Goal: Use online tool/utility: Use online tool/utility

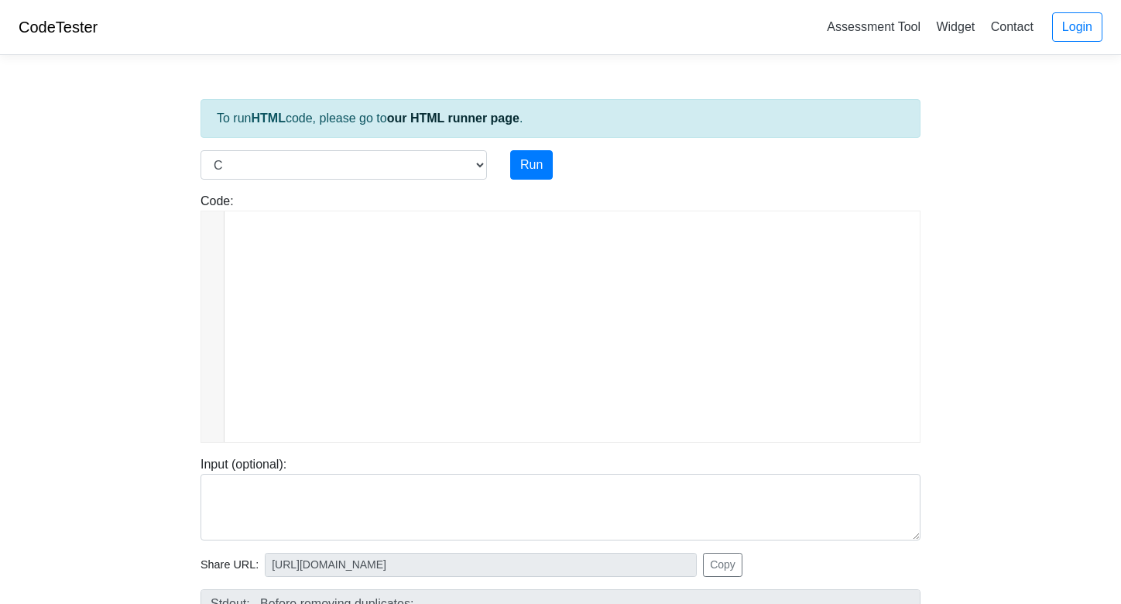
select select "c"
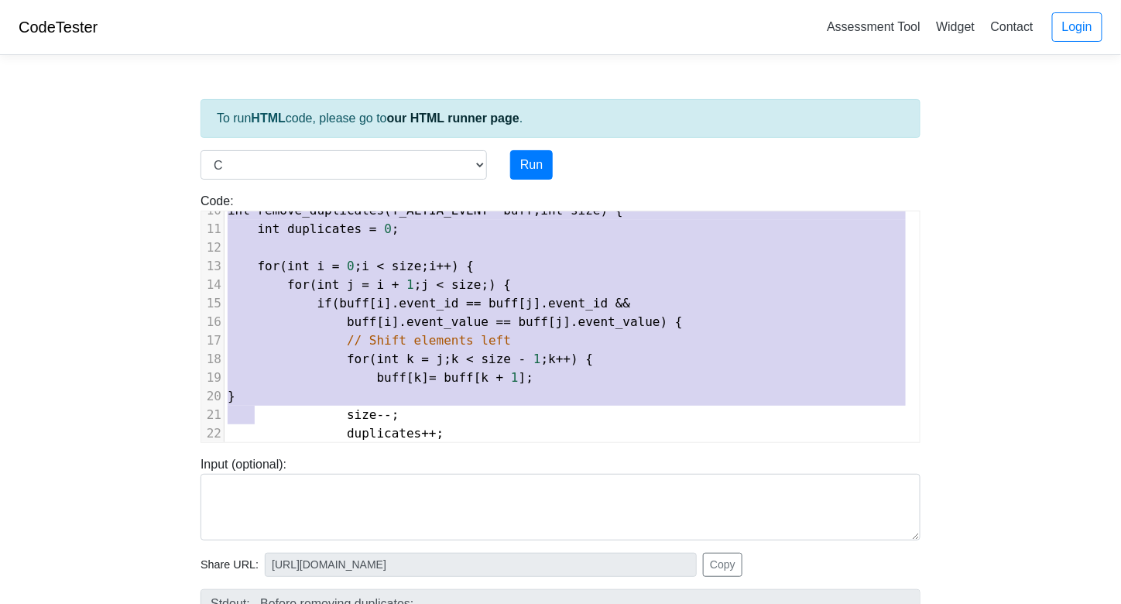
scroll to position [199, 0]
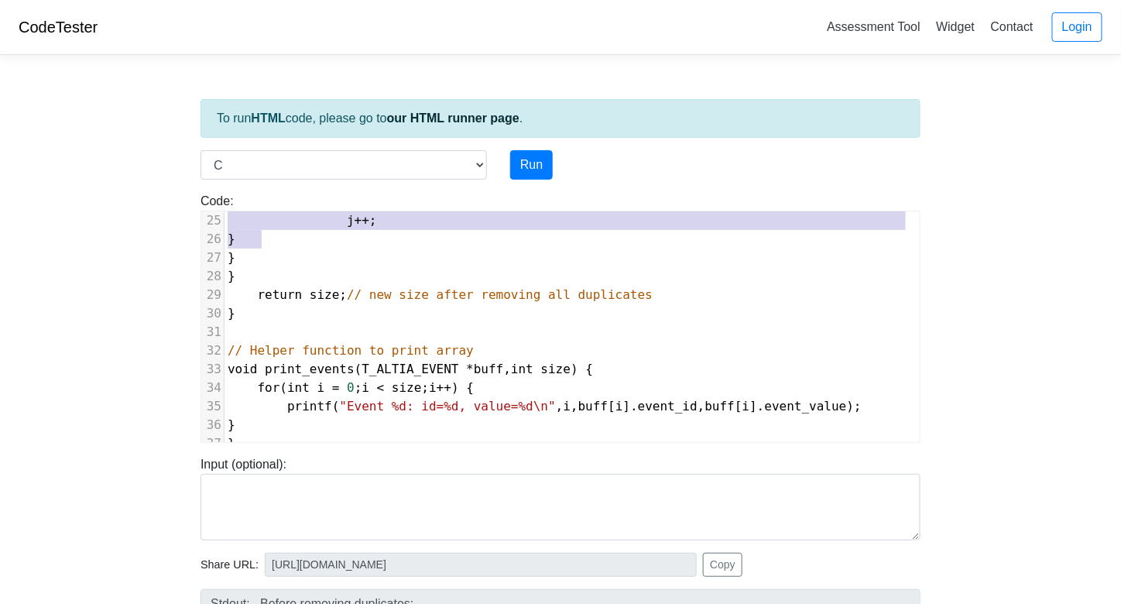
type textarea "int remove_duplicates(T_ALTIA_EVENT *buff, int size) { int duplicates = 0; for …"
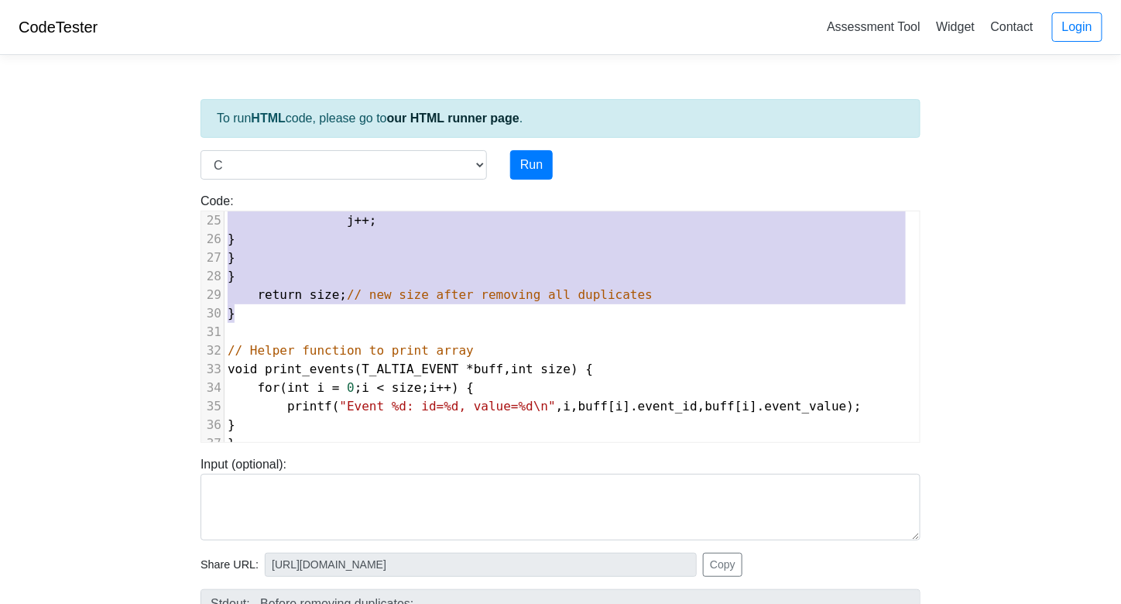
drag, startPoint x: 225, startPoint y: 311, endPoint x: 255, endPoint y: 310, distance: 29.4
click at [255, 310] on div "1 #include < stdio . h > 2 ​ 3 // Define your struct 4 typedef struct { 5 unsig…" at bounding box center [571, 183] width 695 height 836
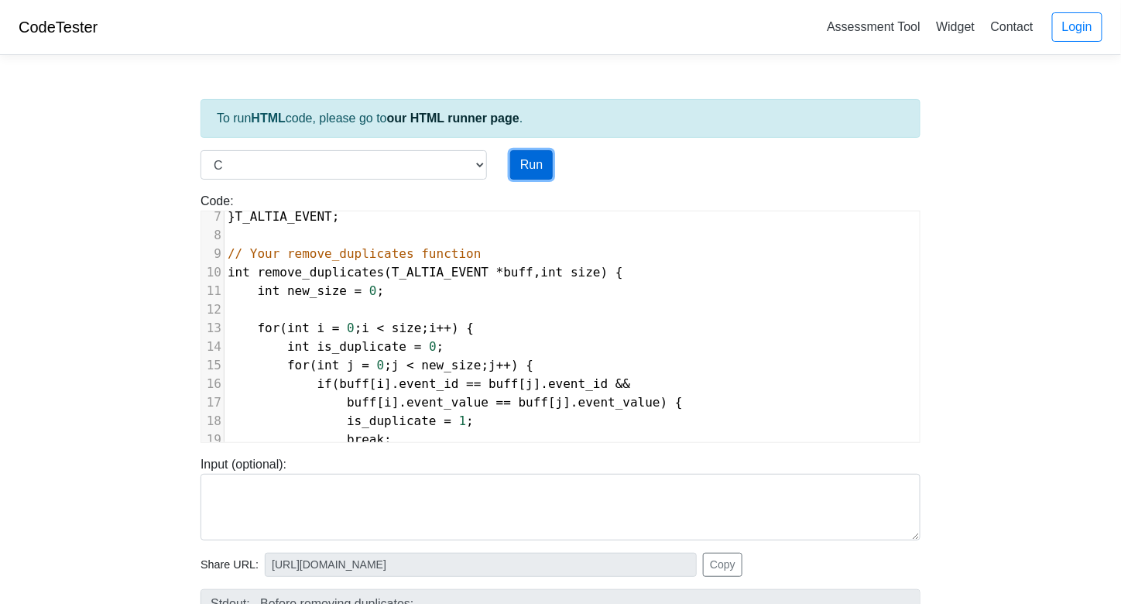
click at [530, 161] on button "Run" at bounding box center [531, 164] width 43 height 29
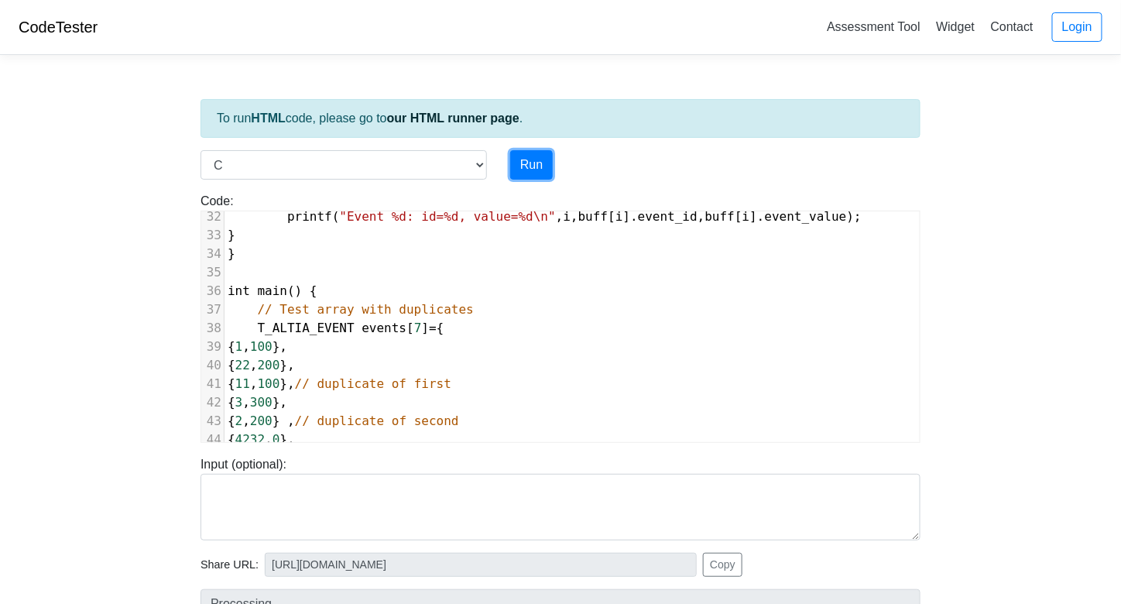
scroll to position [660, 0]
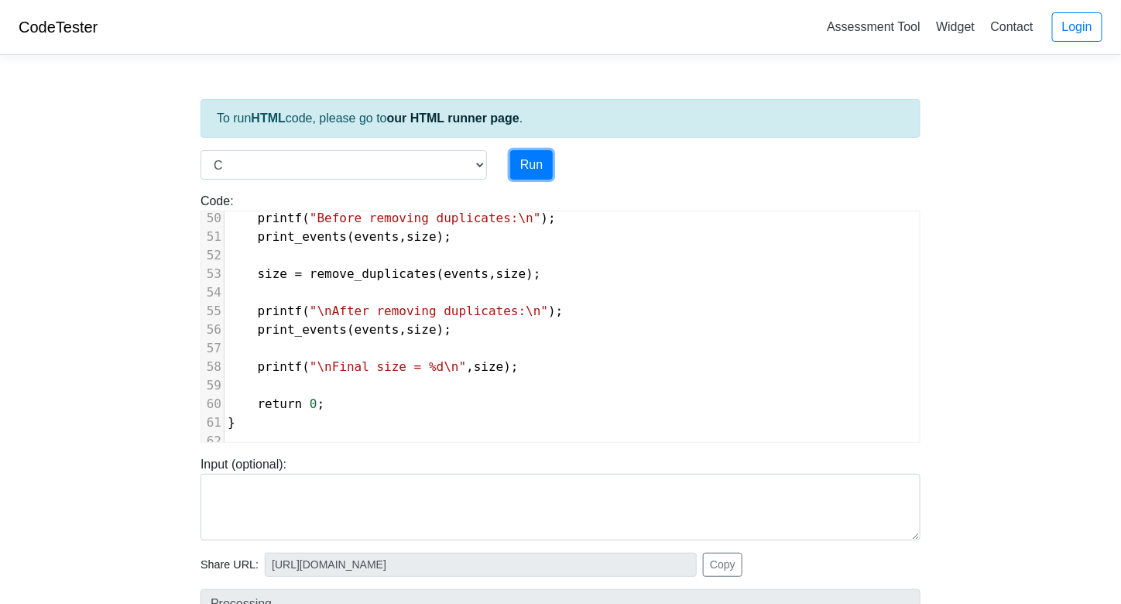
type input "[URL][DOMAIN_NAME]"
type textarea "Stdout: Before removing duplicates: Event 0: id=1, value=100 Event 1: id=22, va…"
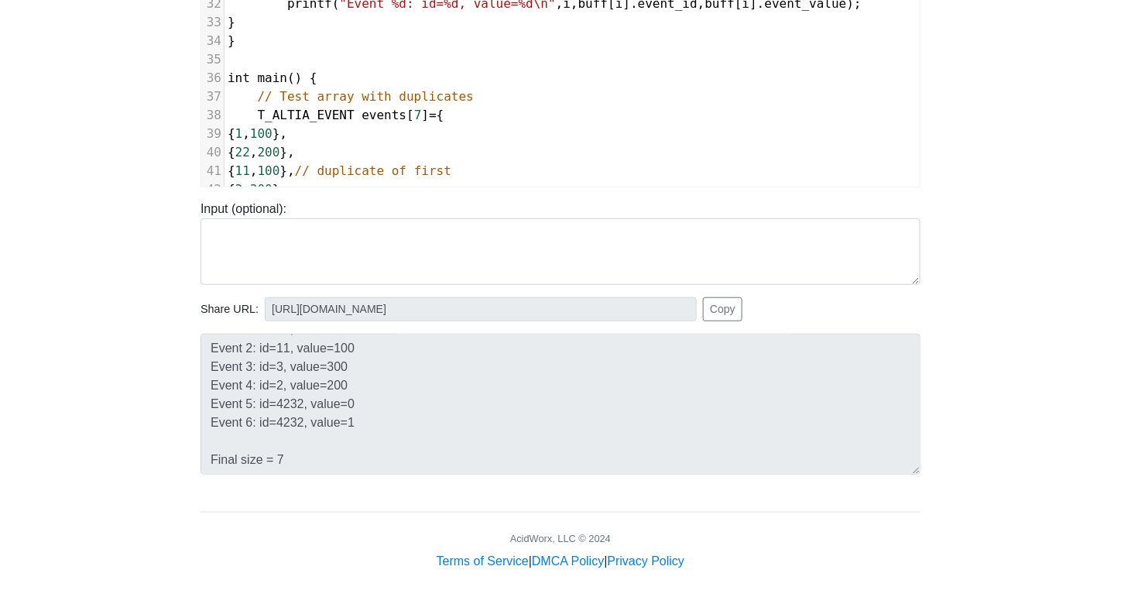
scroll to position [540, 0]
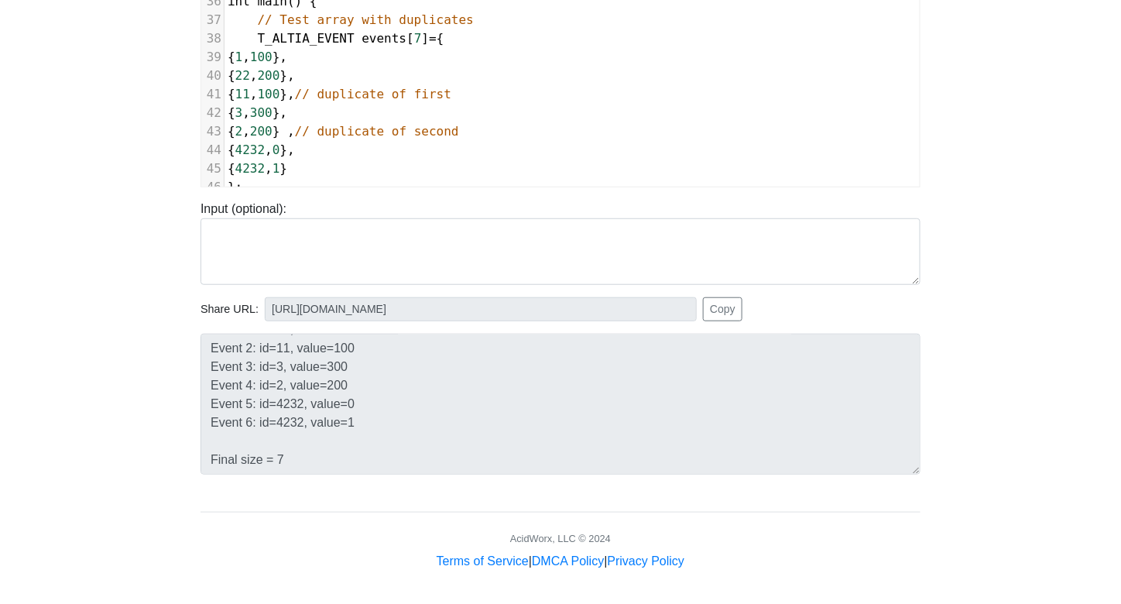
click at [305, 89] on span "{ 11 , 100 }, // duplicate of first" at bounding box center [340, 94] width 224 height 15
click at [295, 74] on span "{ 22 , 200 }," at bounding box center [261, 75] width 67 height 15
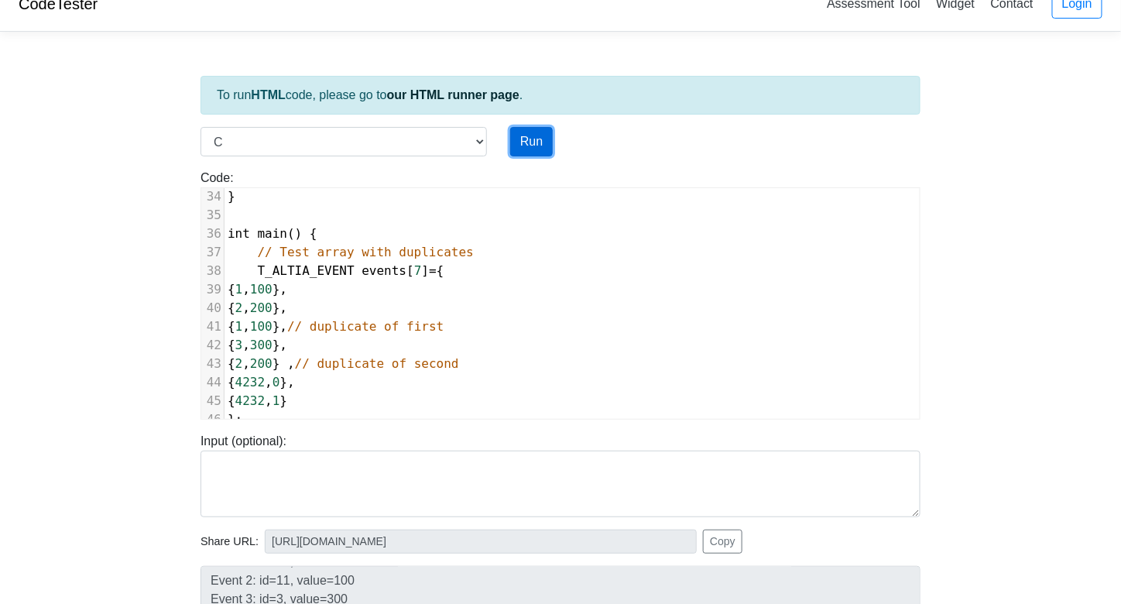
click at [546, 140] on button "Run" at bounding box center [531, 141] width 43 height 29
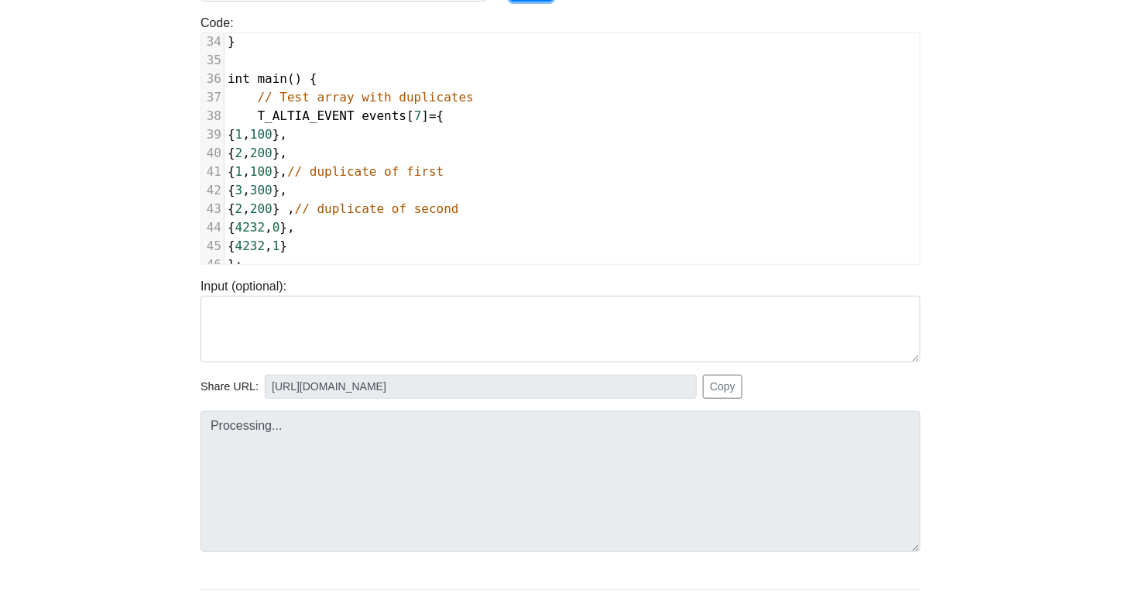
type input "[URL][DOMAIN_NAME]"
type textarea "Stdout: Before removing duplicates: Event 0: id=1, value=100 Event 1: id=2, val…"
